Goal: Transaction & Acquisition: Purchase product/service

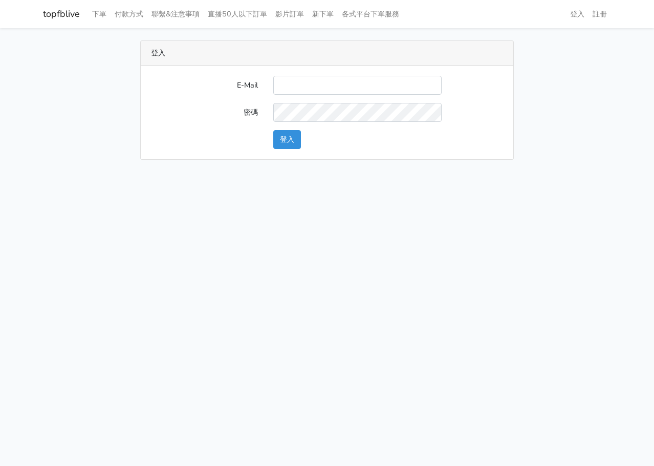
type input "L123572232@gmail.com"
click at [283, 136] on button "登入" at bounding box center [287, 139] width 28 height 19
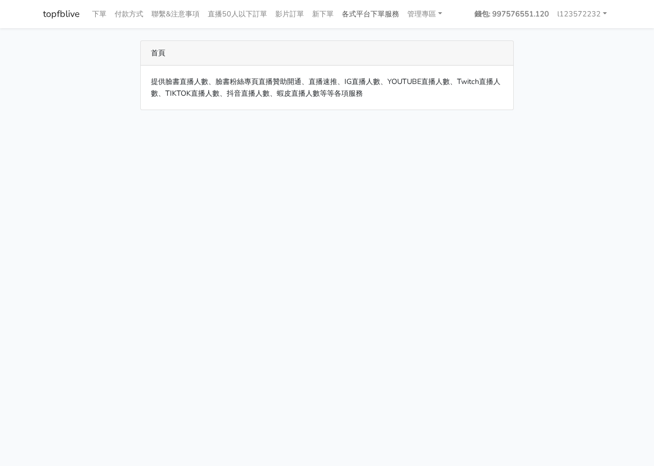
click at [393, 16] on link "各式平台下單服務" at bounding box center [371, 14] width 66 height 20
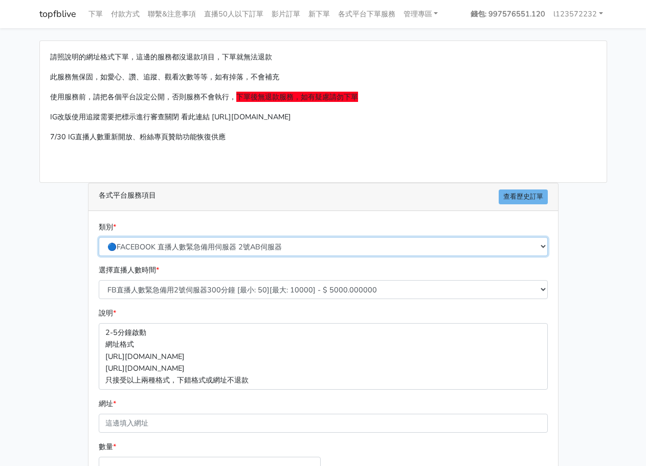
click at [321, 246] on select "🔵FACEBOOK 直播人數緊急備用伺服器 2號AB伺服器 🔵FACEBOOK 網軍專用貼文留言 安全保密 🔵9/30 FACEBOOK 直播人數緩慢進場緩慢…" at bounding box center [323, 246] width 449 height 19
click at [276, 277] on div "選擇直播人數時間 * FB直播人數緊急備用2號伺服器300分鐘 [最小: 50][最大: 10000] - $ 5000.000000 FB直播人數緊急備用2…" at bounding box center [323, 281] width 454 height 35
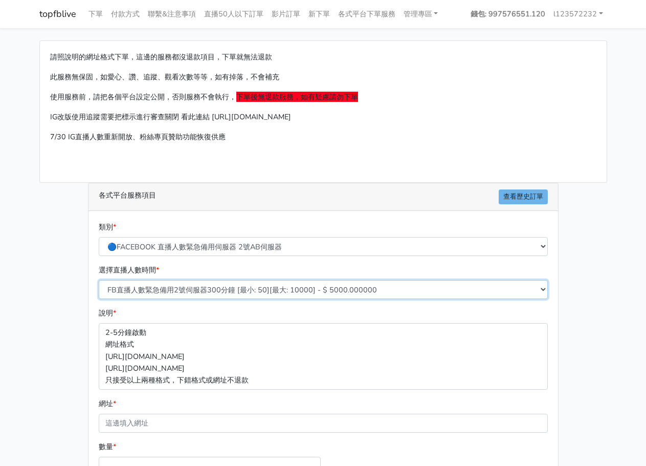
click at [273, 283] on select "FB直播人數緊急備用2號伺服器300分鐘 [最小: 50][最大: 10000] - $ 5000.000000 FB直播人數緊急備用2號伺服器60分鐘 [最…" at bounding box center [323, 289] width 449 height 19
select select "575"
click at [99, 280] on select "FB直播人數緊急備用2號伺服器300分鐘 [最小: 50][最大: 10000] - $ 5000.000000 FB直播人數緊急備用2號伺服器60分鐘 [最…" at bounding box center [323, 289] width 449 height 19
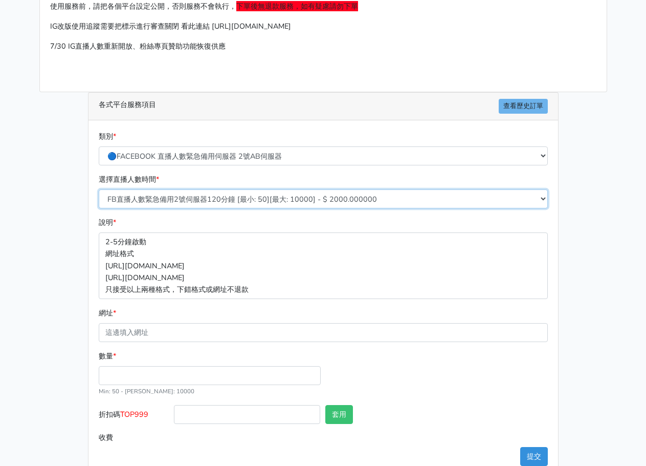
scroll to position [114, 0]
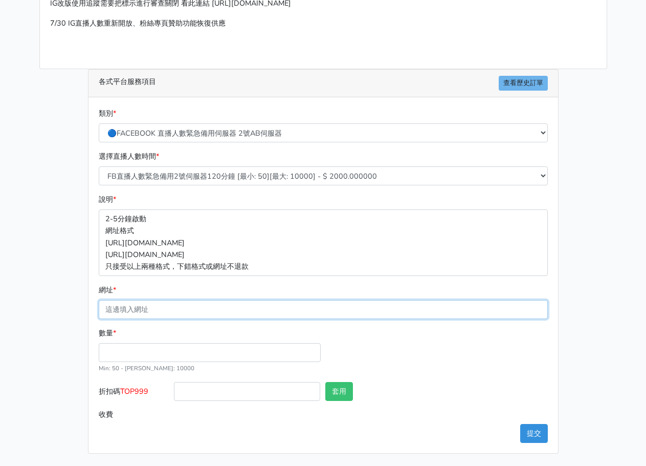
click at [236, 318] on input "網址 *" at bounding box center [323, 309] width 449 height 19
paste input "[URL][DOMAIN_NAME]"
type input "[URL][DOMAIN_NAME]"
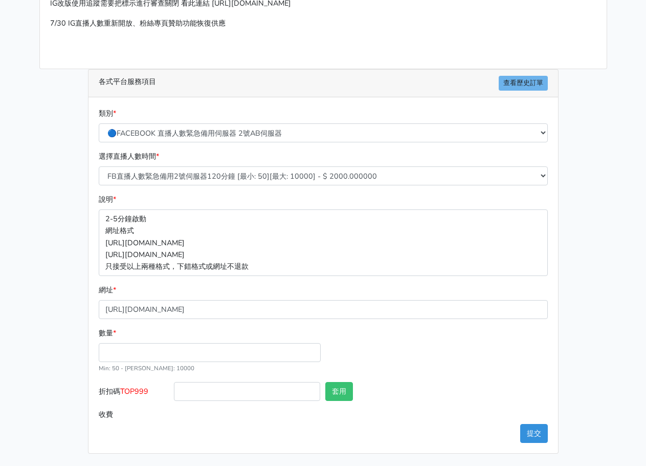
click at [267, 341] on div "數量 * Min: 50 - [PERSON_NAME]: 10000" at bounding box center [209, 350] width 227 height 47
click at [261, 346] on input "數量 *" at bounding box center [210, 352] width 222 height 19
type input "100"
type input "200.000"
click at [468, 364] on div "數量 * 100 Min: 50 - [PERSON_NAME]: 10000" at bounding box center [323, 354] width 454 height 55
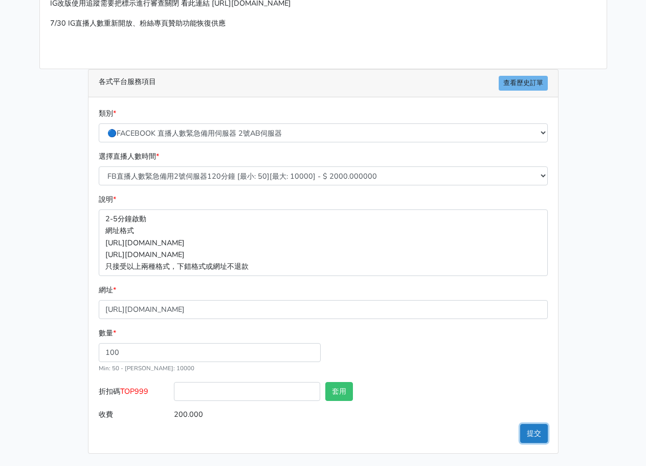
click at [536, 434] on button "提交" at bounding box center [534, 433] width 28 height 19
